Goal: Information Seeking & Learning: Learn about a topic

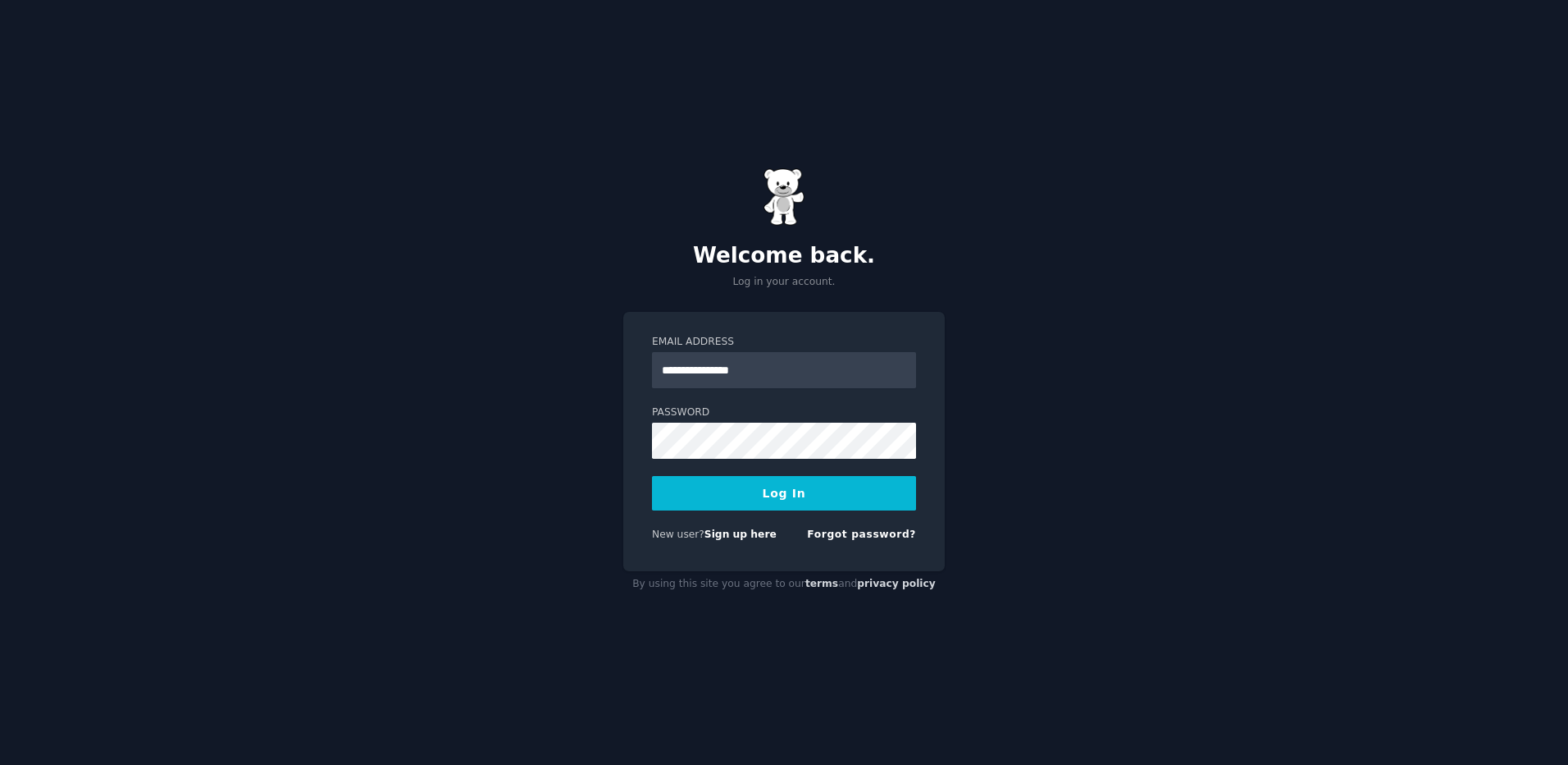
click at [816, 500] on button "Log In" at bounding box center [784, 493] width 264 height 34
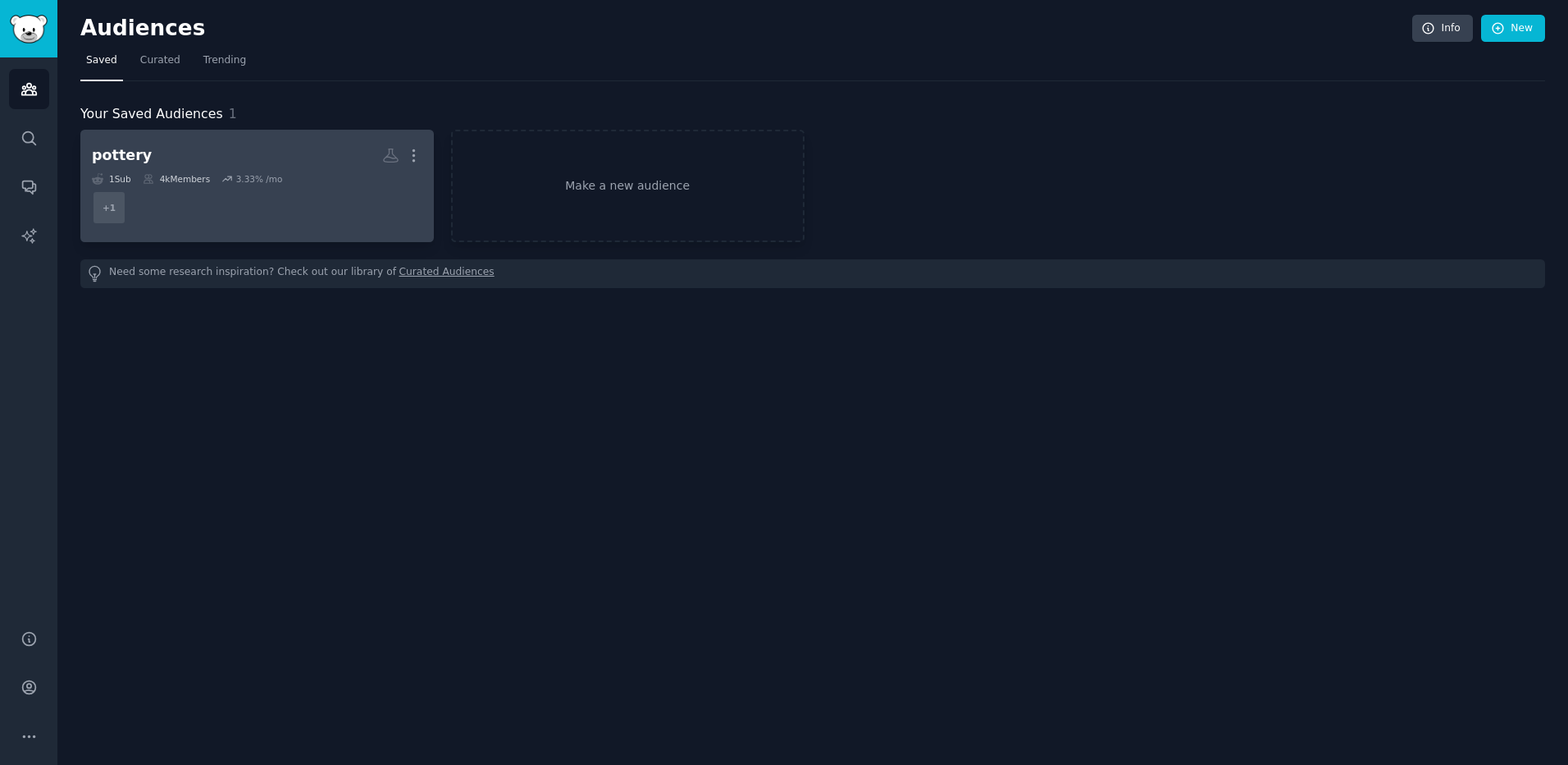
click at [319, 177] on div "1 Sub 4k Members 3.33 % /mo" at bounding box center [257, 178] width 330 height 11
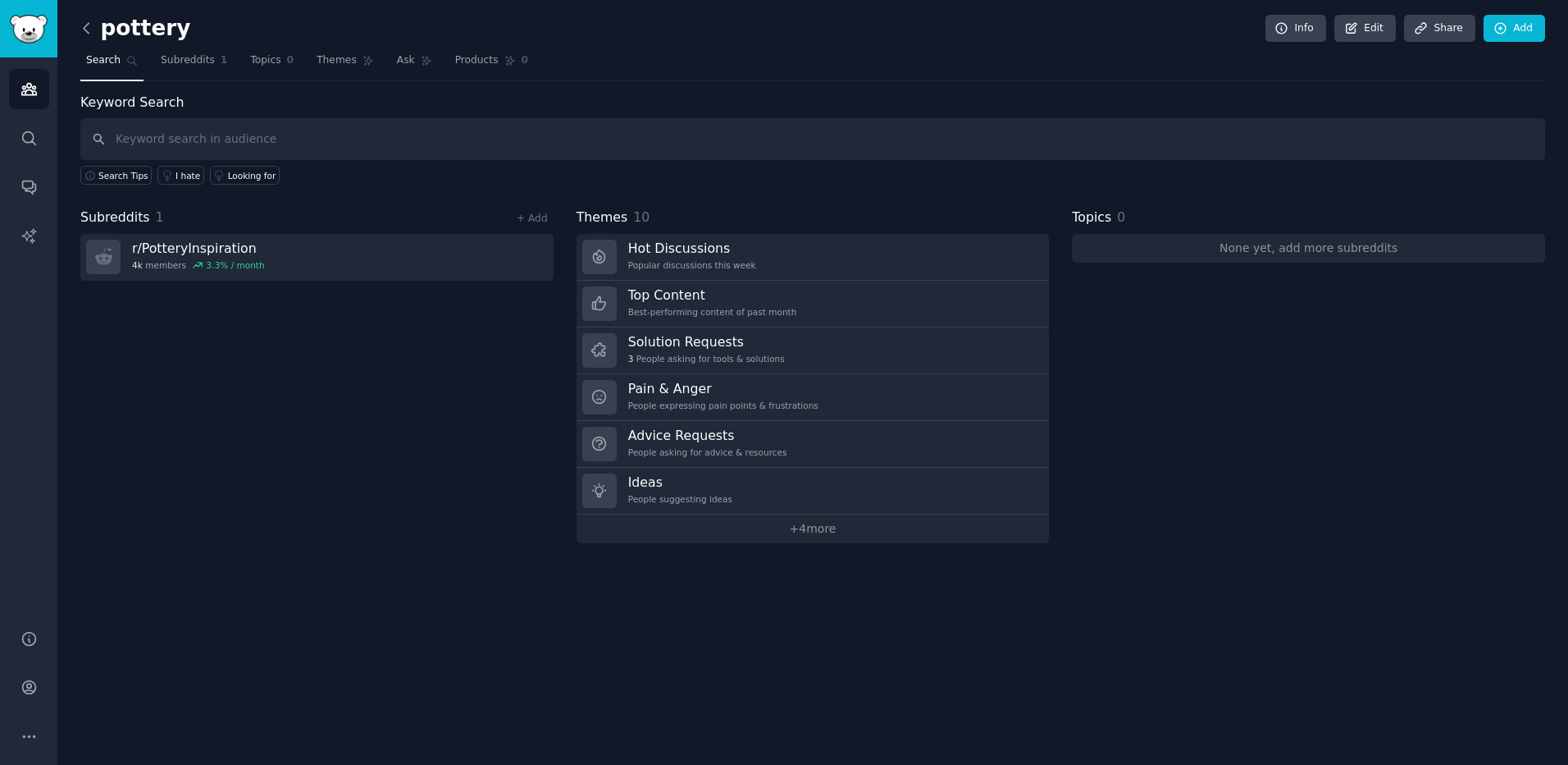
click at [81, 28] on icon at bounding box center [86, 28] width 17 height 17
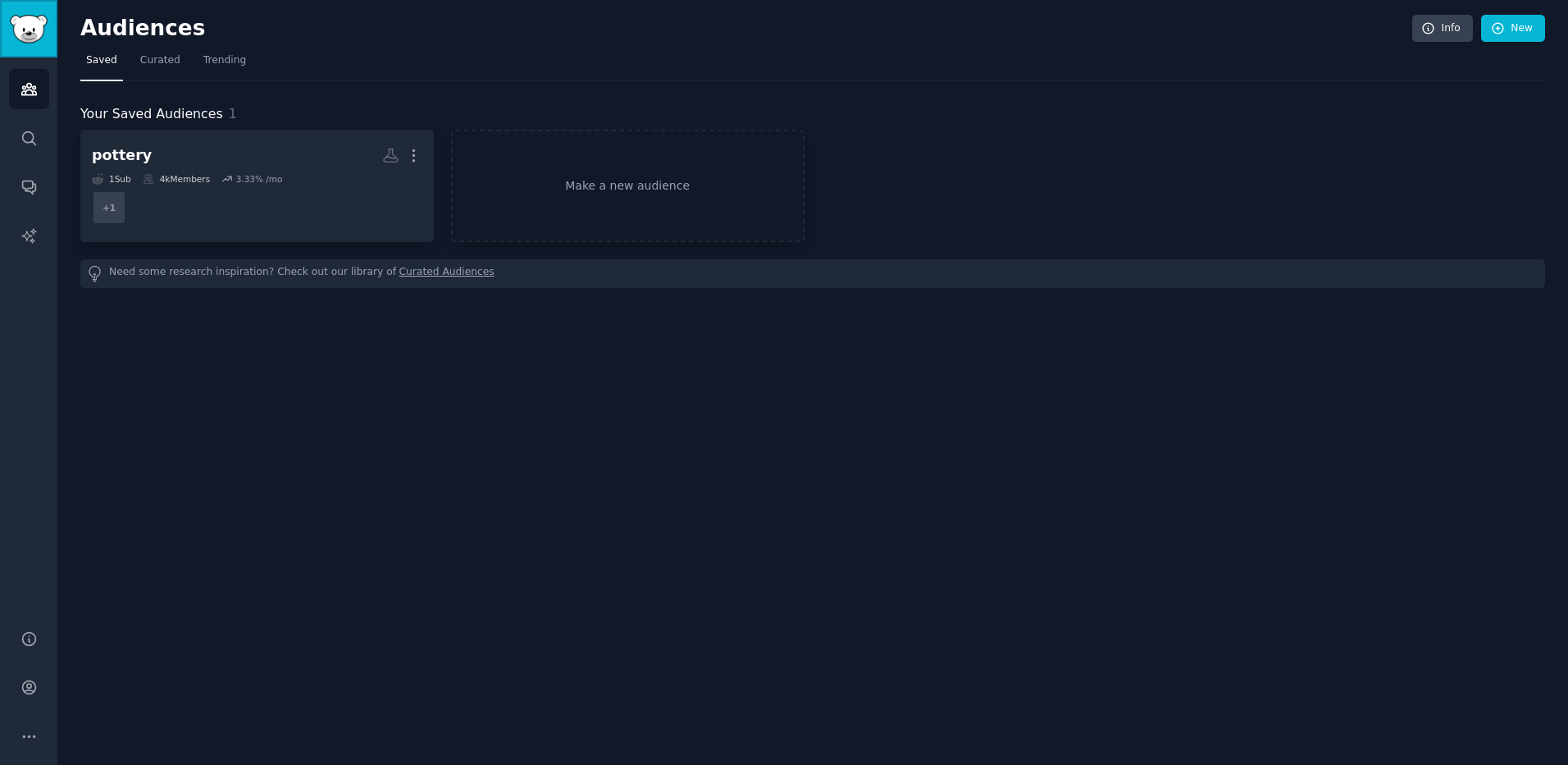
click at [35, 28] on img "Sidebar" at bounding box center [28, 29] width 38 height 28
click at [36, 140] on icon "Sidebar" at bounding box center [29, 139] width 17 height 17
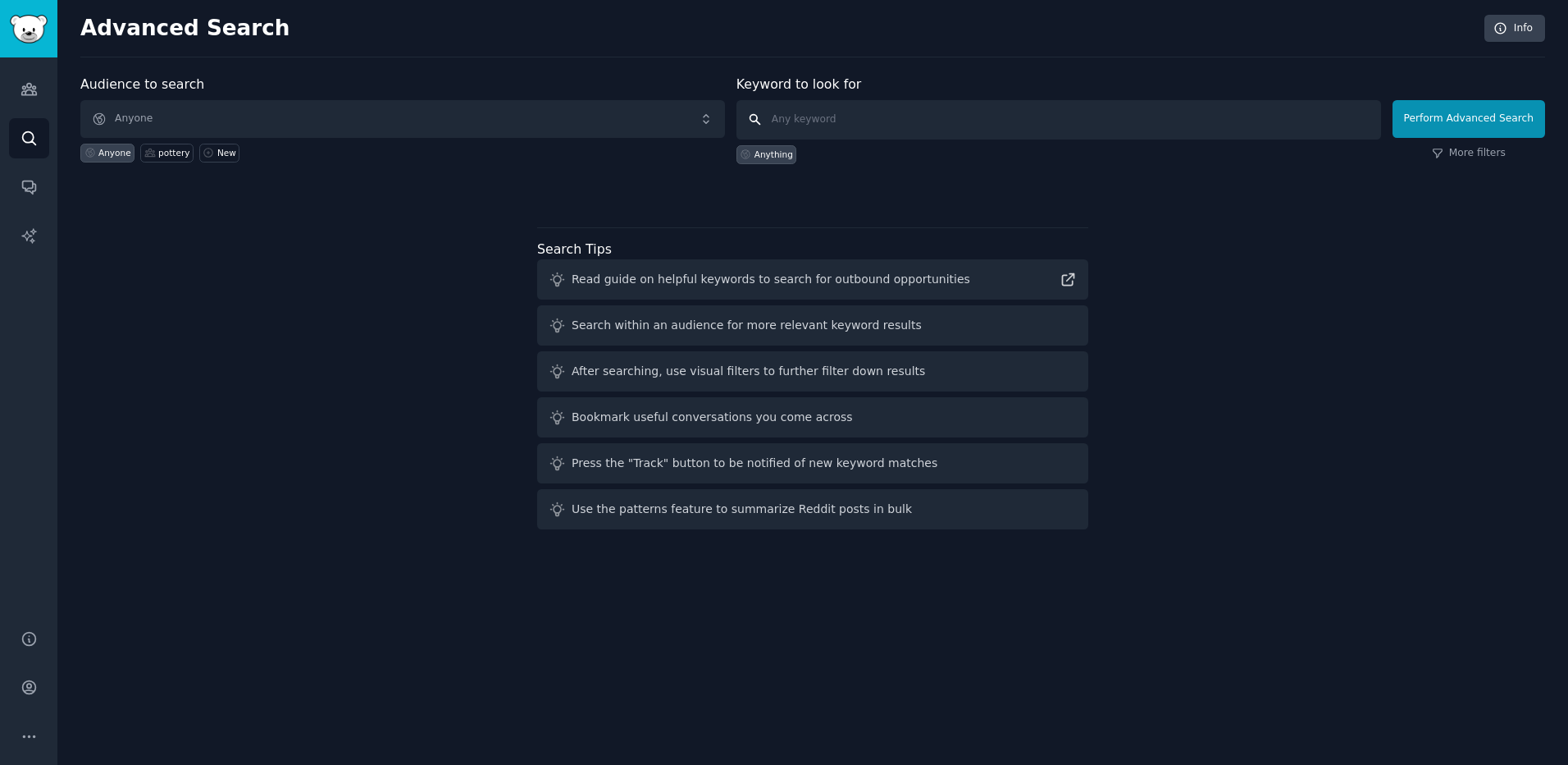
click at [841, 126] on input "text" at bounding box center [1058, 119] width 644 height 39
type input "pottery"
click button "Perform Advanced Search" at bounding box center [1468, 119] width 153 height 38
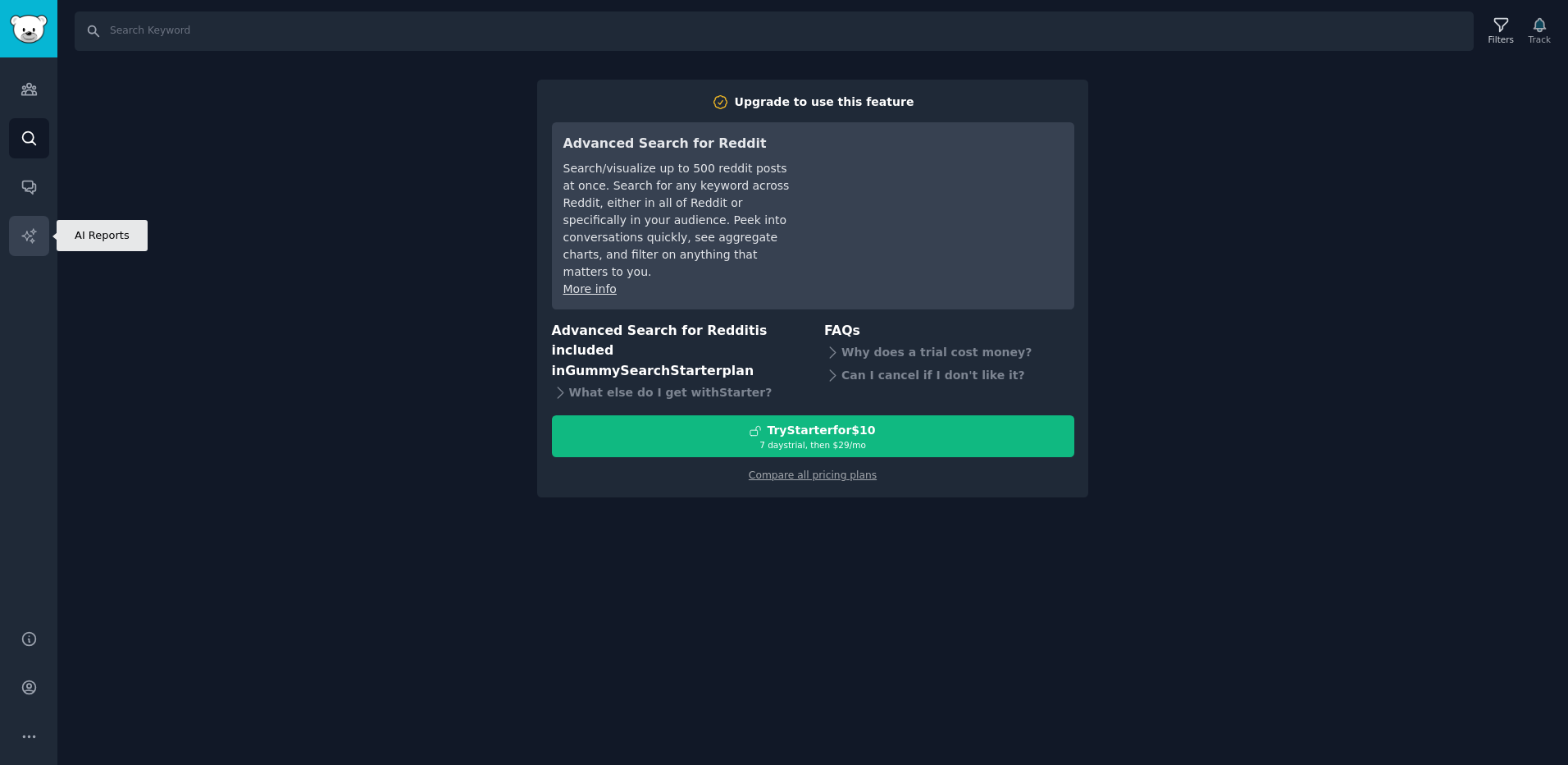
click at [28, 235] on icon "Sidebar" at bounding box center [29, 235] width 17 height 17
